Goal: Information Seeking & Learning: Learn about a topic

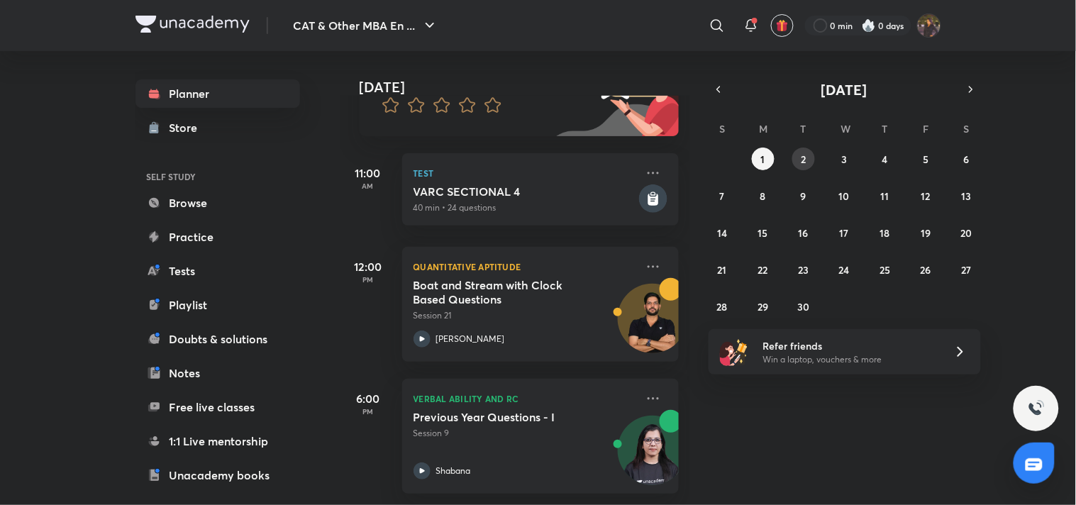
click at [803, 149] on button "2" at bounding box center [803, 159] width 23 height 23
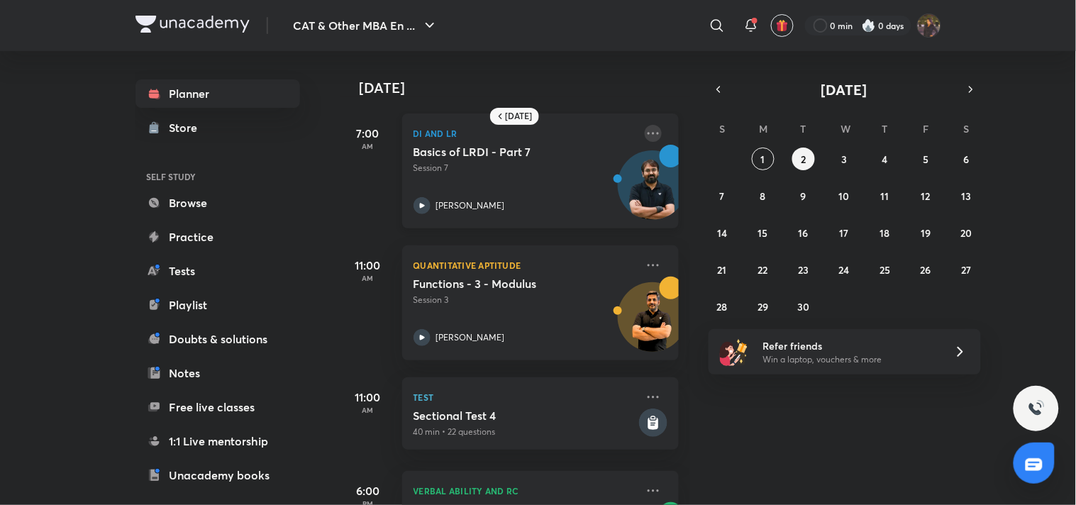
click at [648, 132] on icon at bounding box center [653, 133] width 11 height 2
click at [844, 156] on abbr "3" at bounding box center [844, 158] width 6 height 13
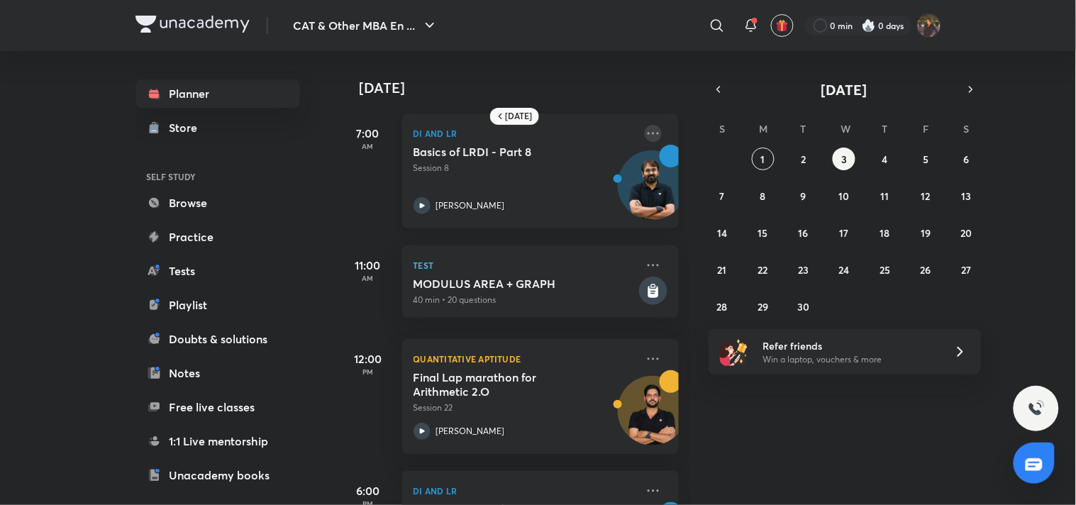
click at [648, 128] on icon at bounding box center [653, 133] width 17 height 17
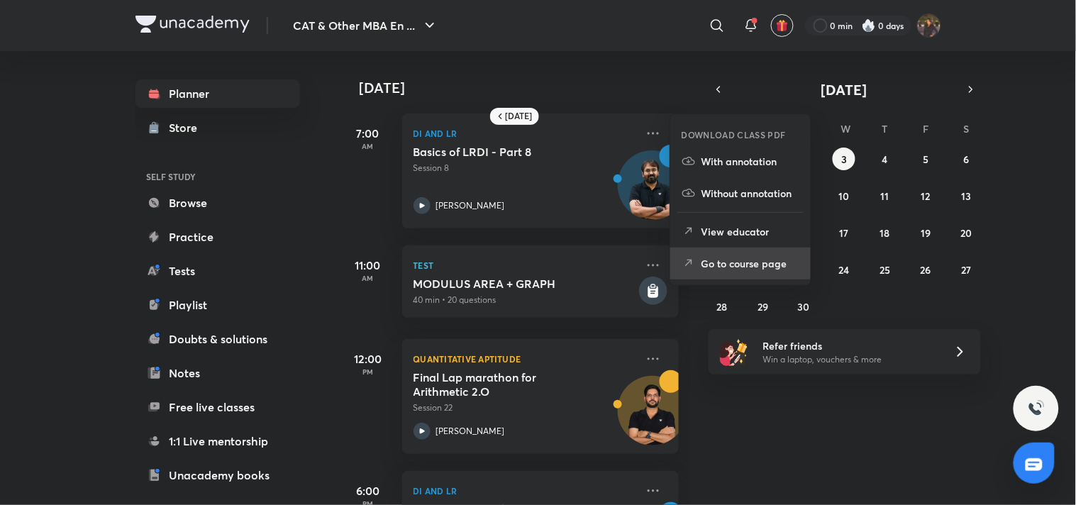
click at [742, 260] on p "Go to course page" at bounding box center [750, 263] width 98 height 15
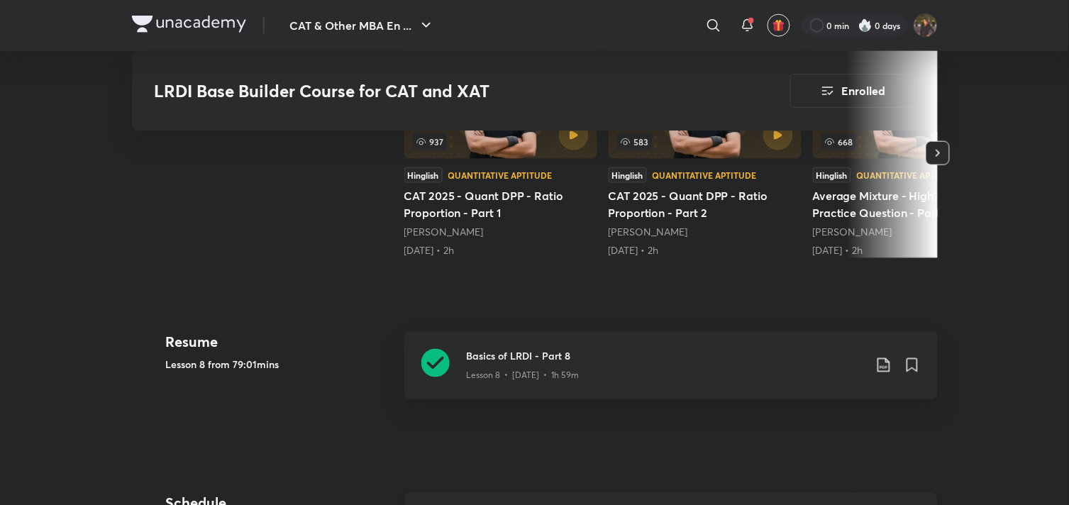
scroll to position [444, 0]
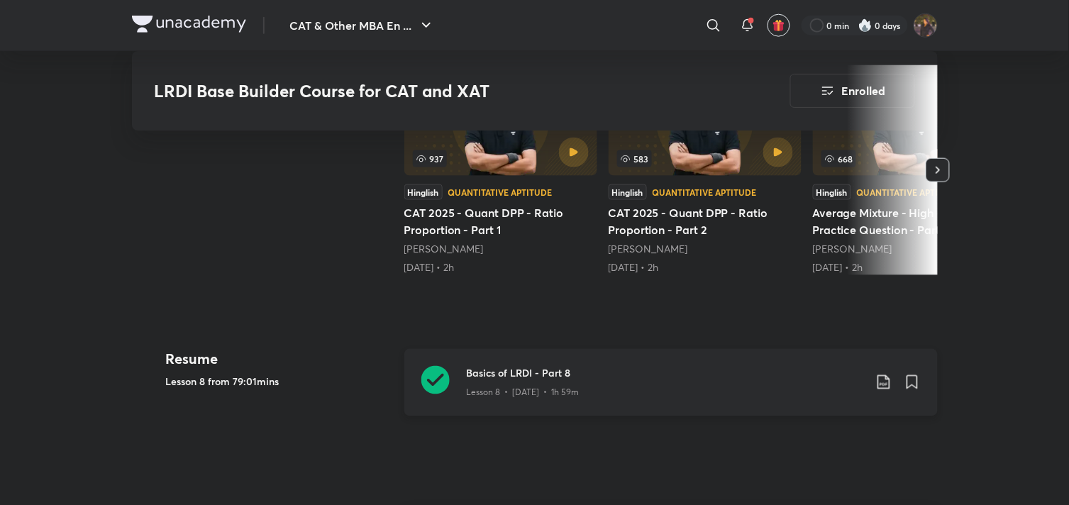
click at [440, 387] on icon at bounding box center [435, 380] width 28 height 28
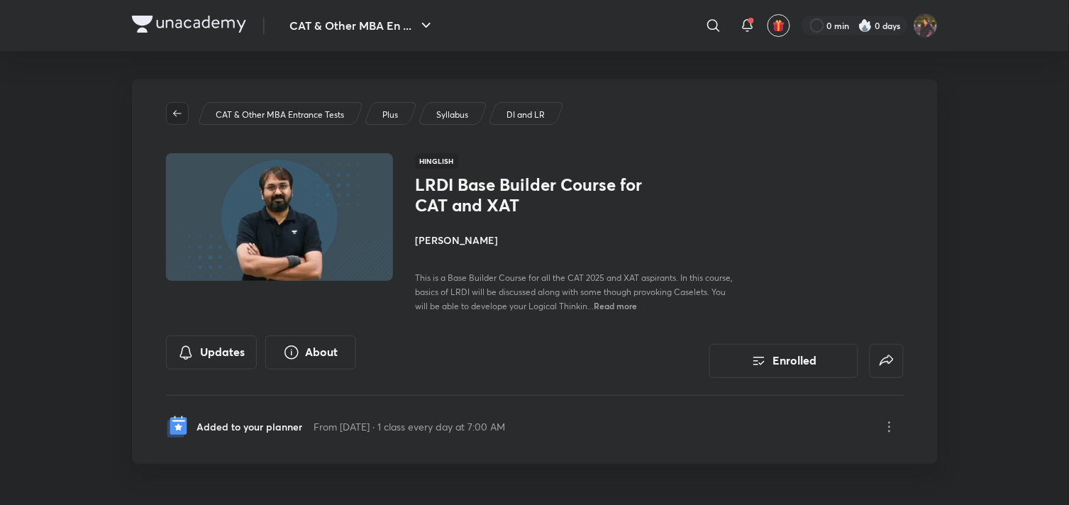
click at [179, 116] on icon "button" at bounding box center [177, 113] width 11 height 11
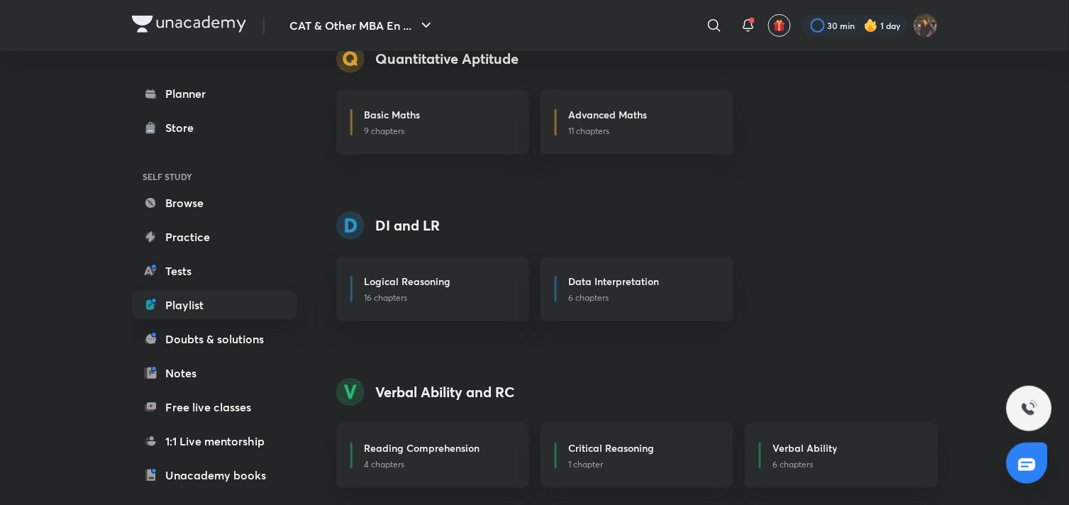
scroll to position [348, 0]
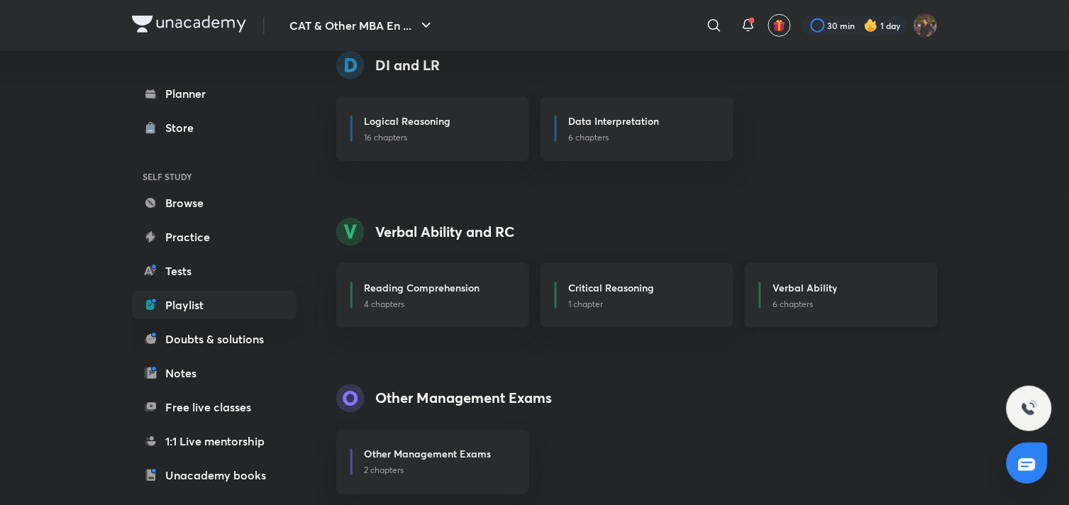
click at [898, 313] on div "Verbal Ability 6 chapters" at bounding box center [841, 295] width 193 height 65
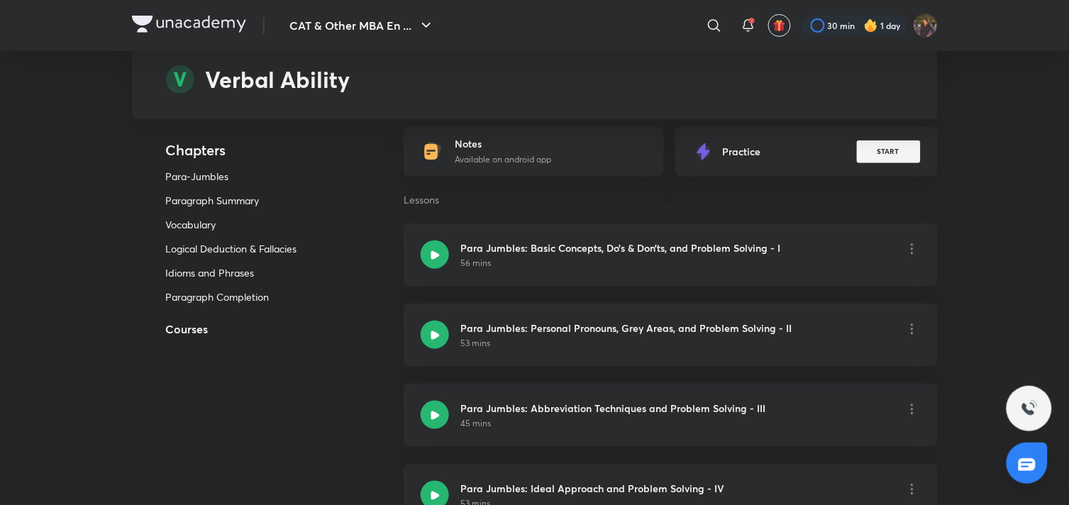
scroll to position [147, 0]
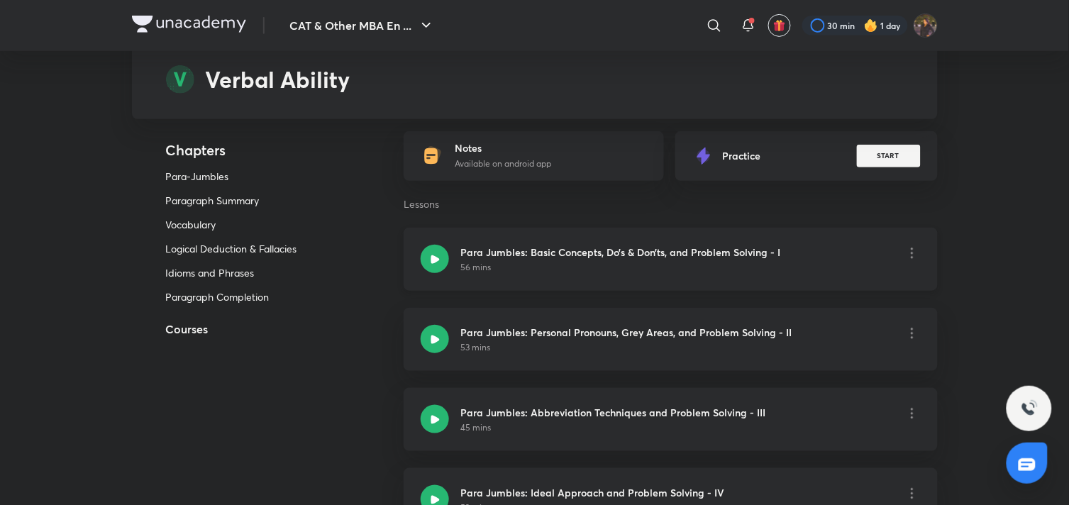
click at [643, 267] on div "56 mins" at bounding box center [620, 267] width 320 height 13
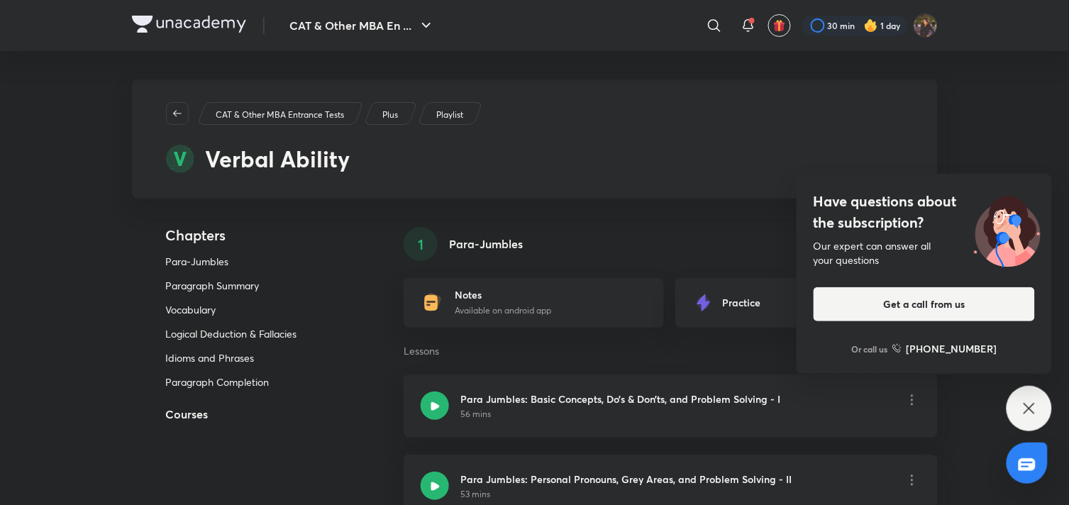
click at [1038, 415] on div "Have questions about the subscription? Our expert can answer all your questions…" at bounding box center [1028, 408] width 45 height 45
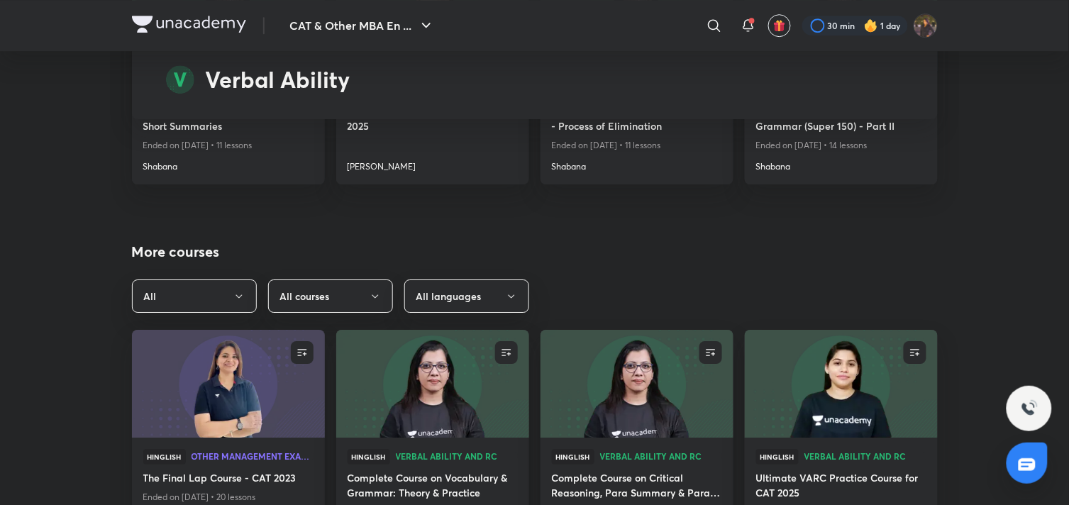
scroll to position [3835, 0]
click at [270, 151] on p "Ended on [DATE] • 11 lessons" at bounding box center [228, 146] width 170 height 18
click at [259, 167] on h4 "Shabana" at bounding box center [228, 164] width 170 height 18
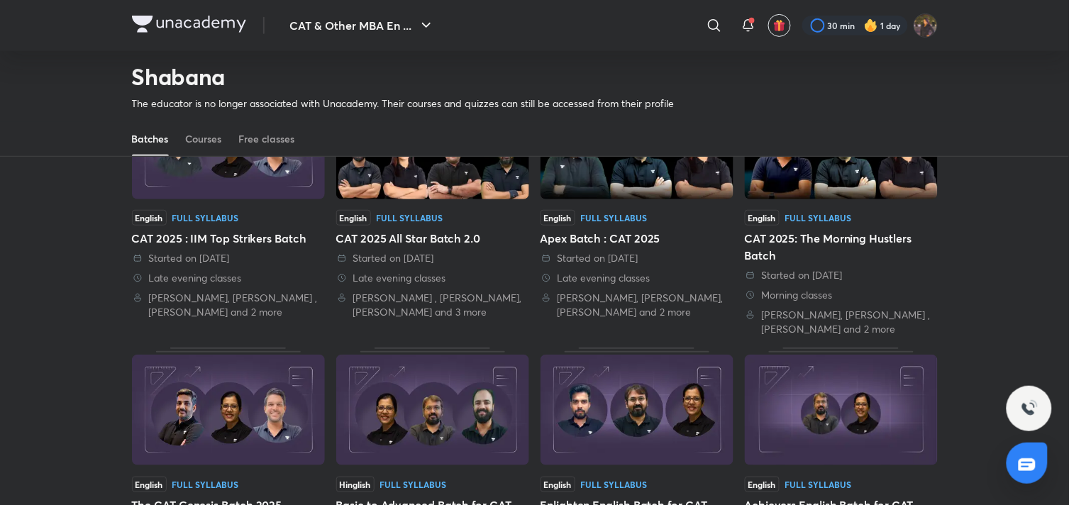
scroll to position [157, 0]
